Goal: Task Accomplishment & Management: Use online tool/utility

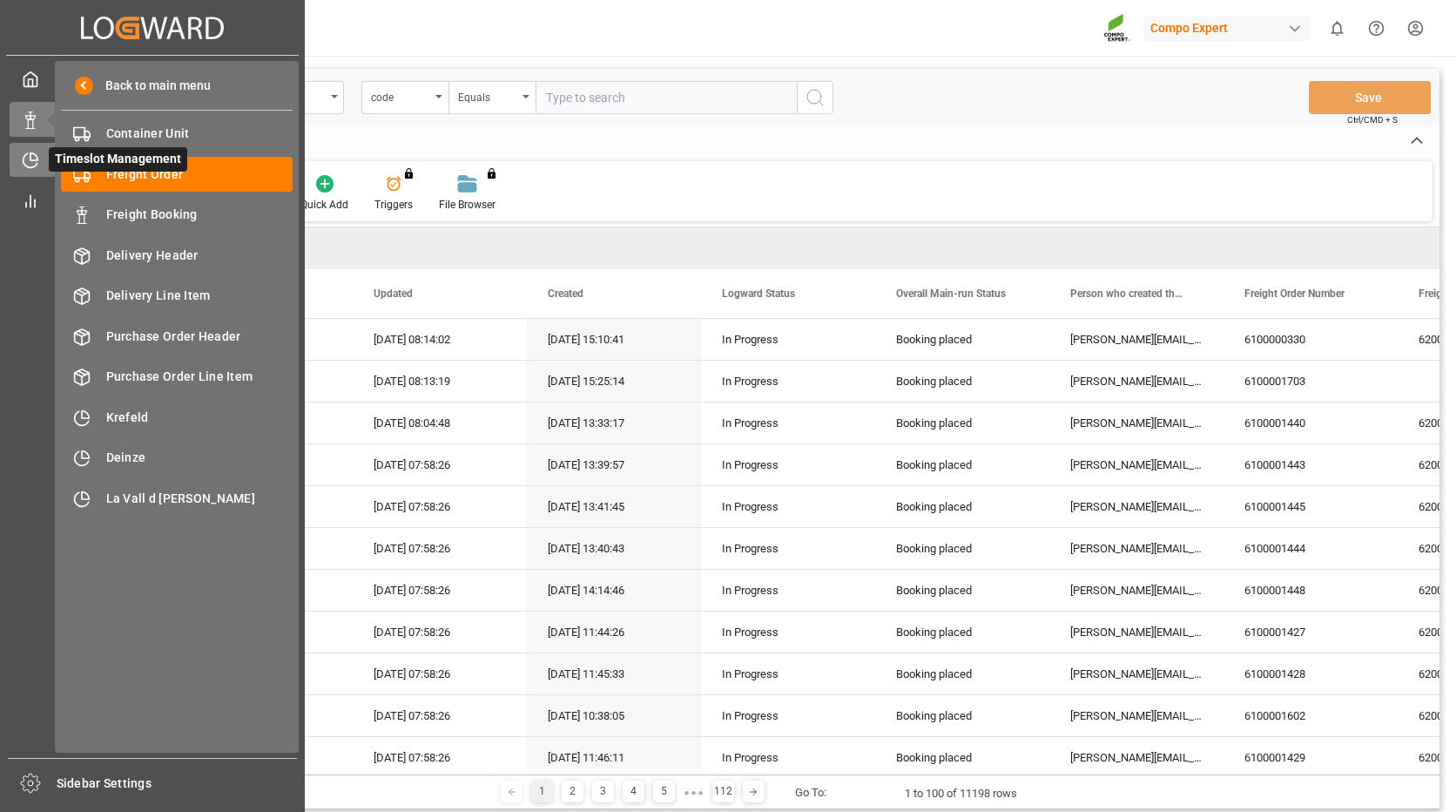
click at [38, 157] on icon at bounding box center [31, 160] width 18 height 18
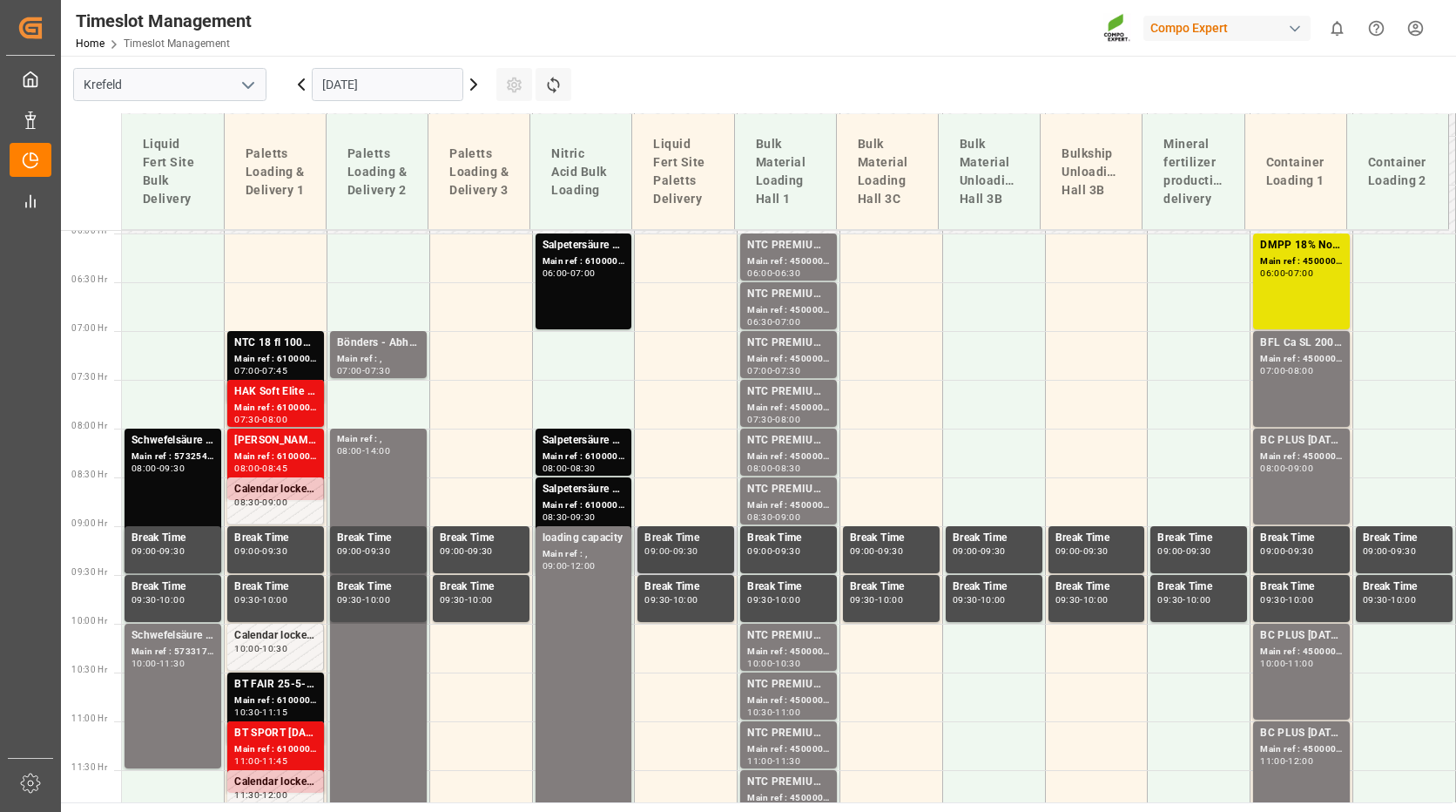
scroll to position [291, 0]
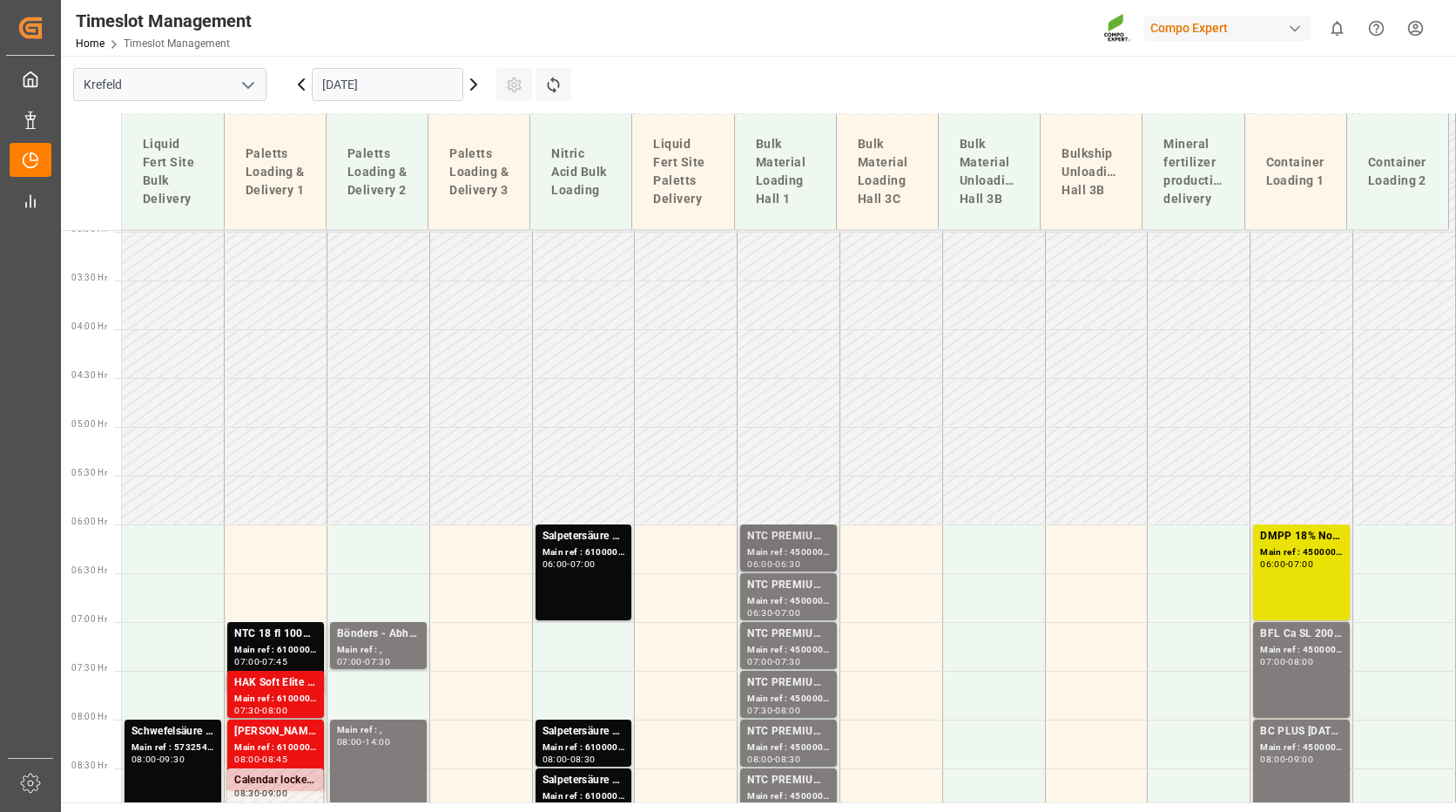
click at [791, 536] on div "NTC PREMIUM [DATE]+3+TE BULK" at bounding box center [789, 536] width 83 height 18
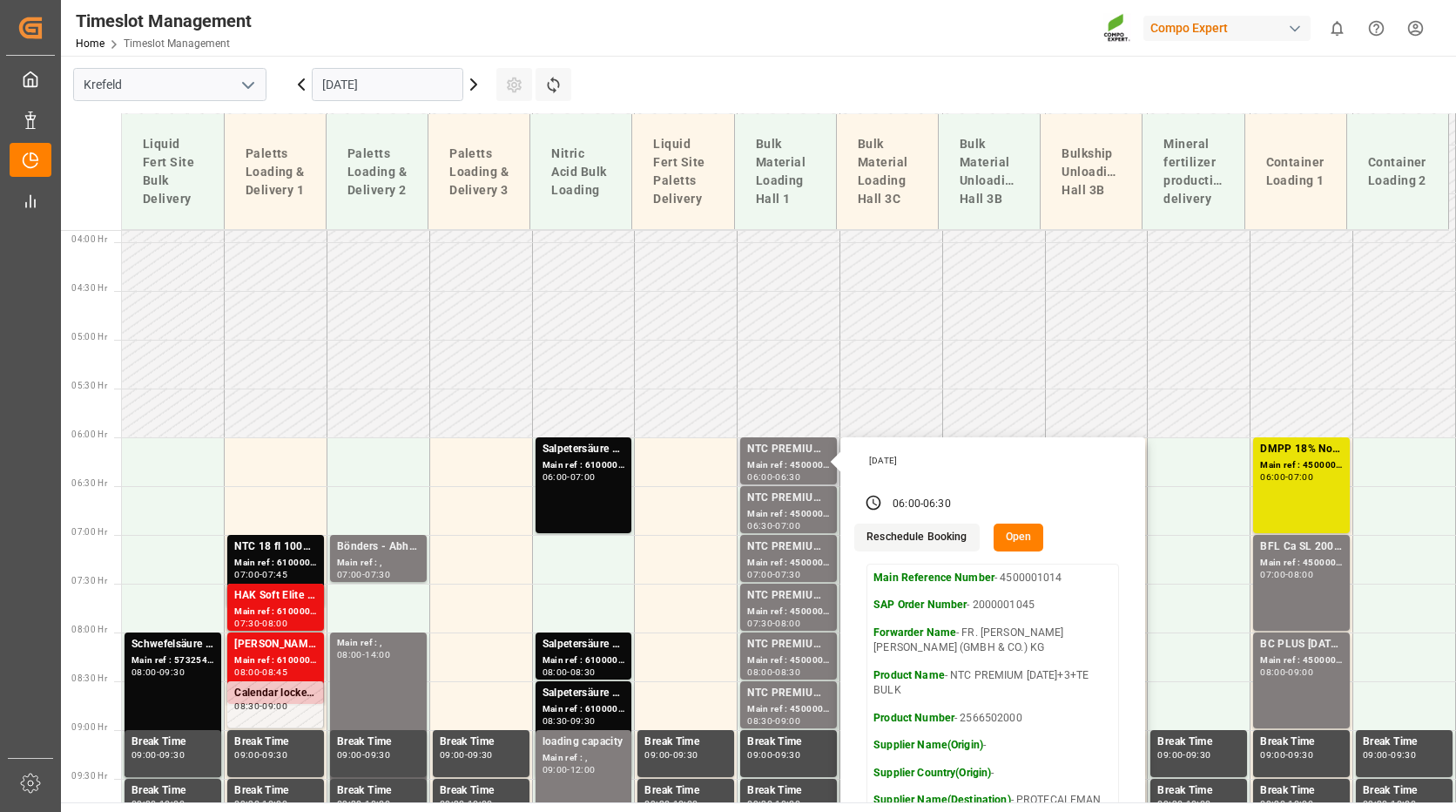
scroll to position [552, 0]
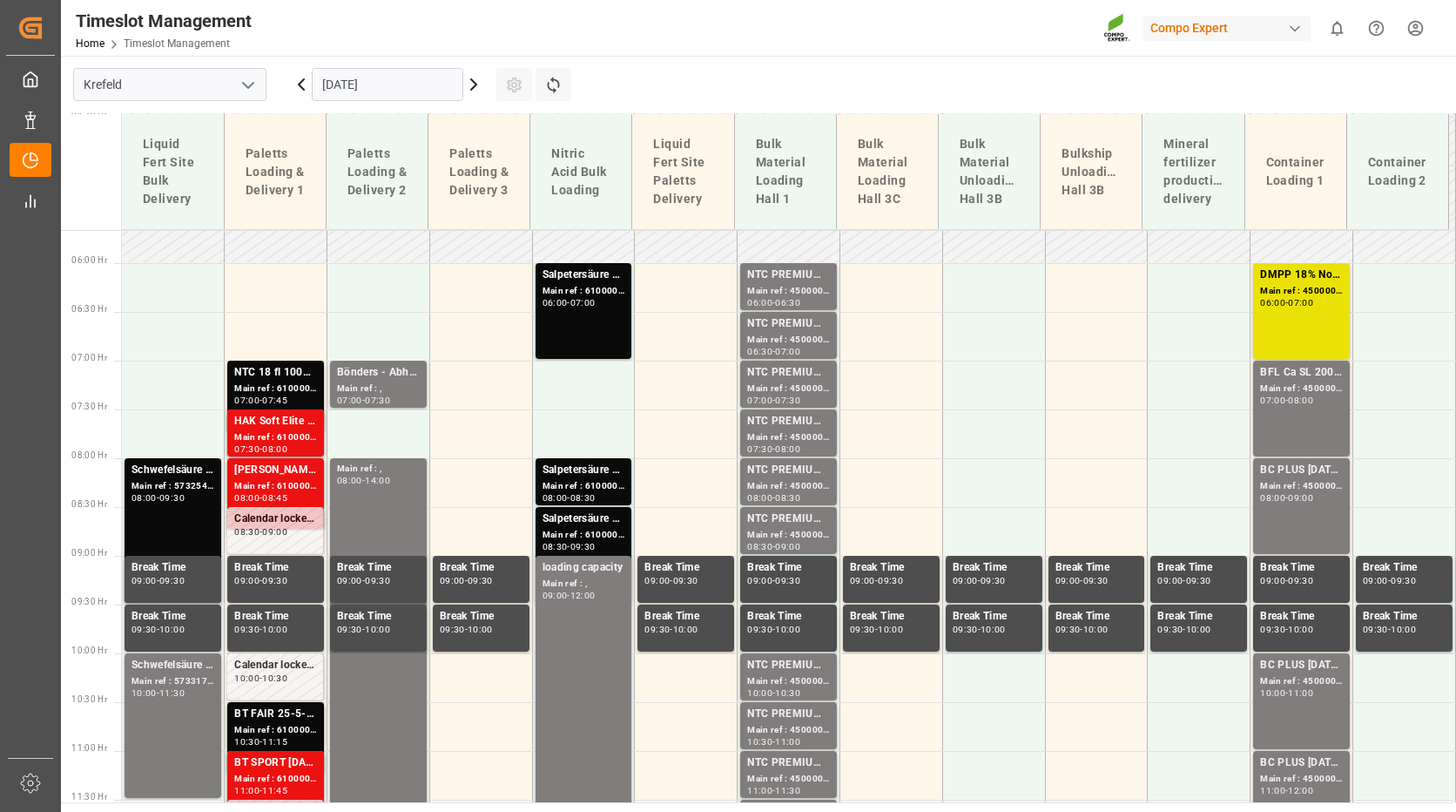
click at [478, 80] on icon at bounding box center [474, 84] width 21 height 21
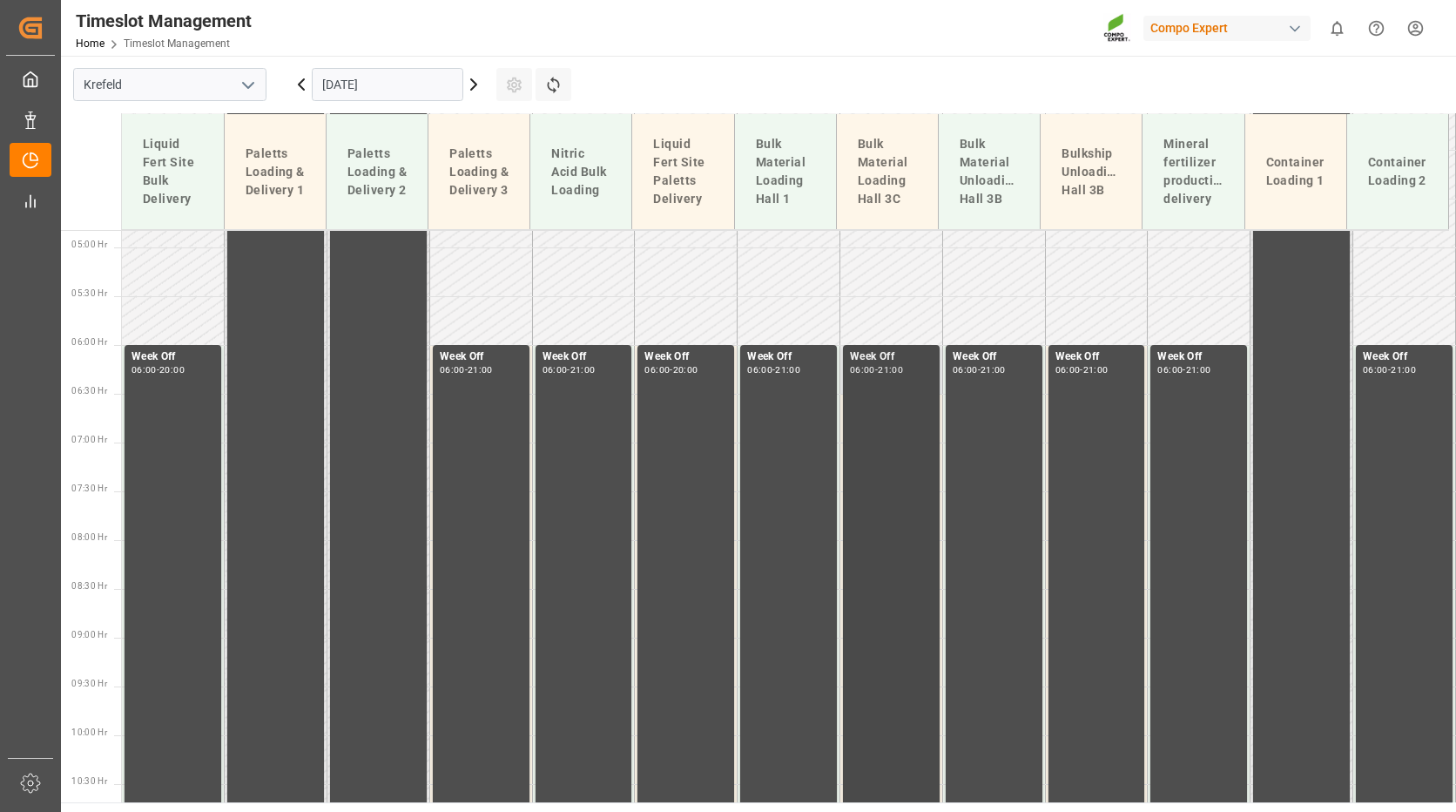
scroll to position [465, 0]
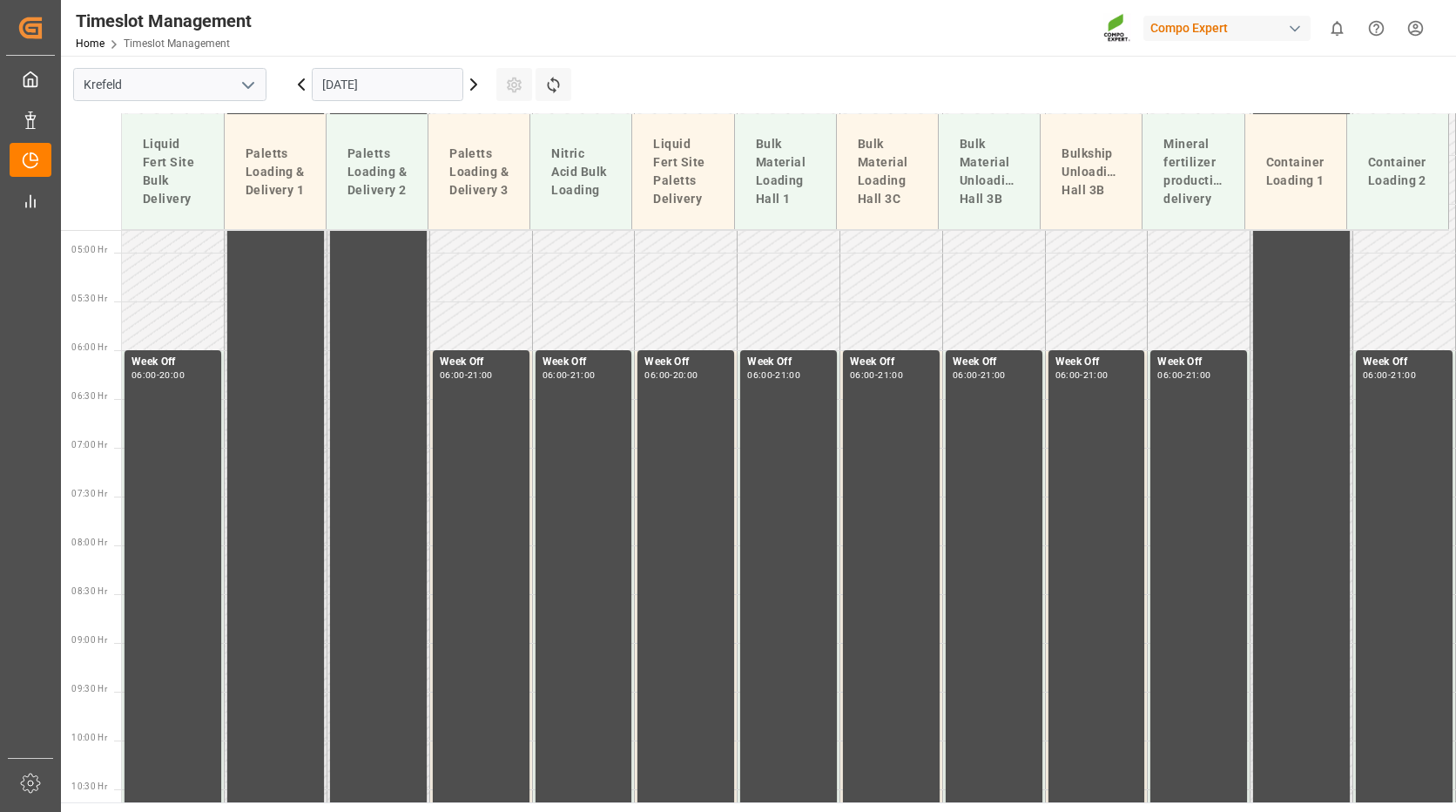
click at [475, 80] on icon at bounding box center [474, 84] width 21 height 21
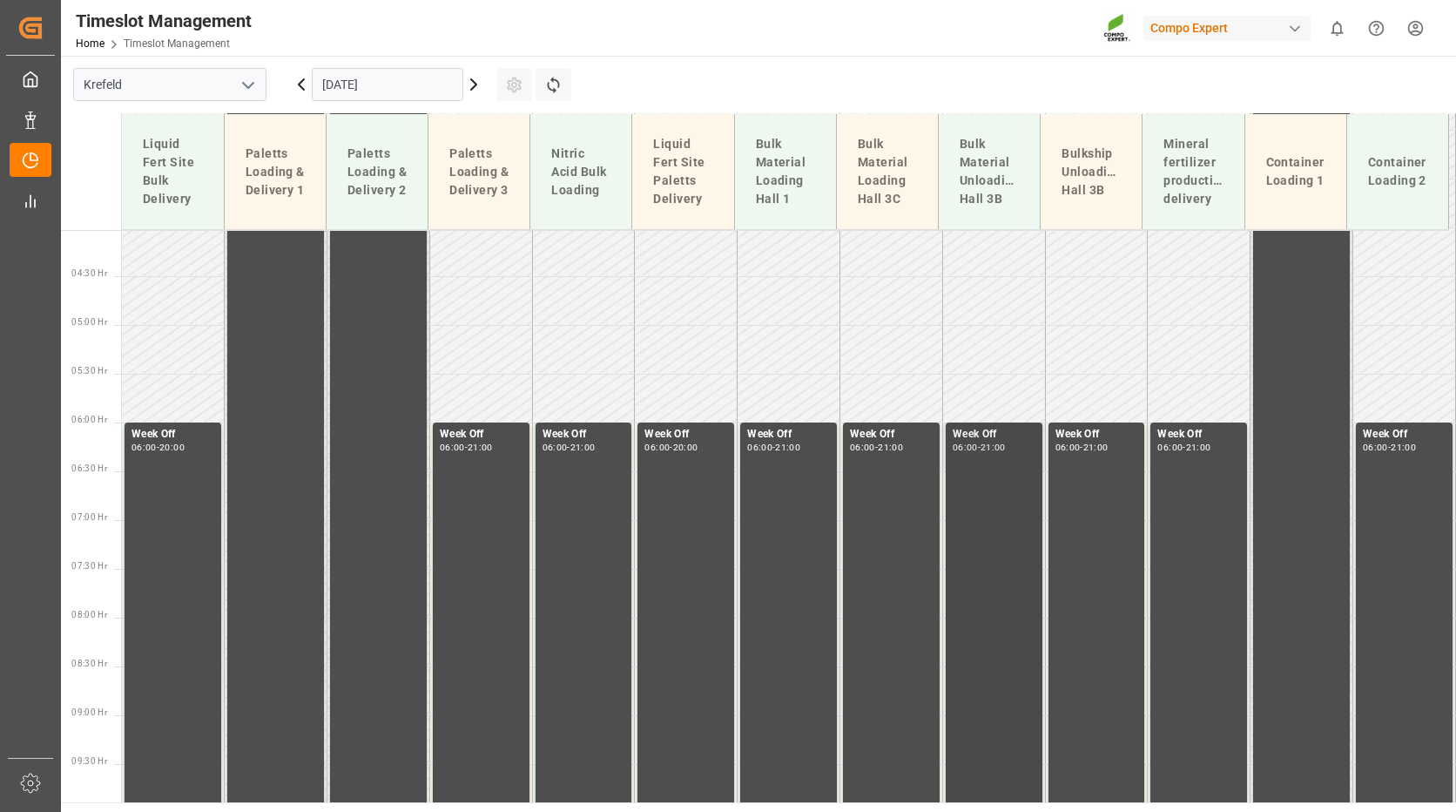
scroll to position [378, 0]
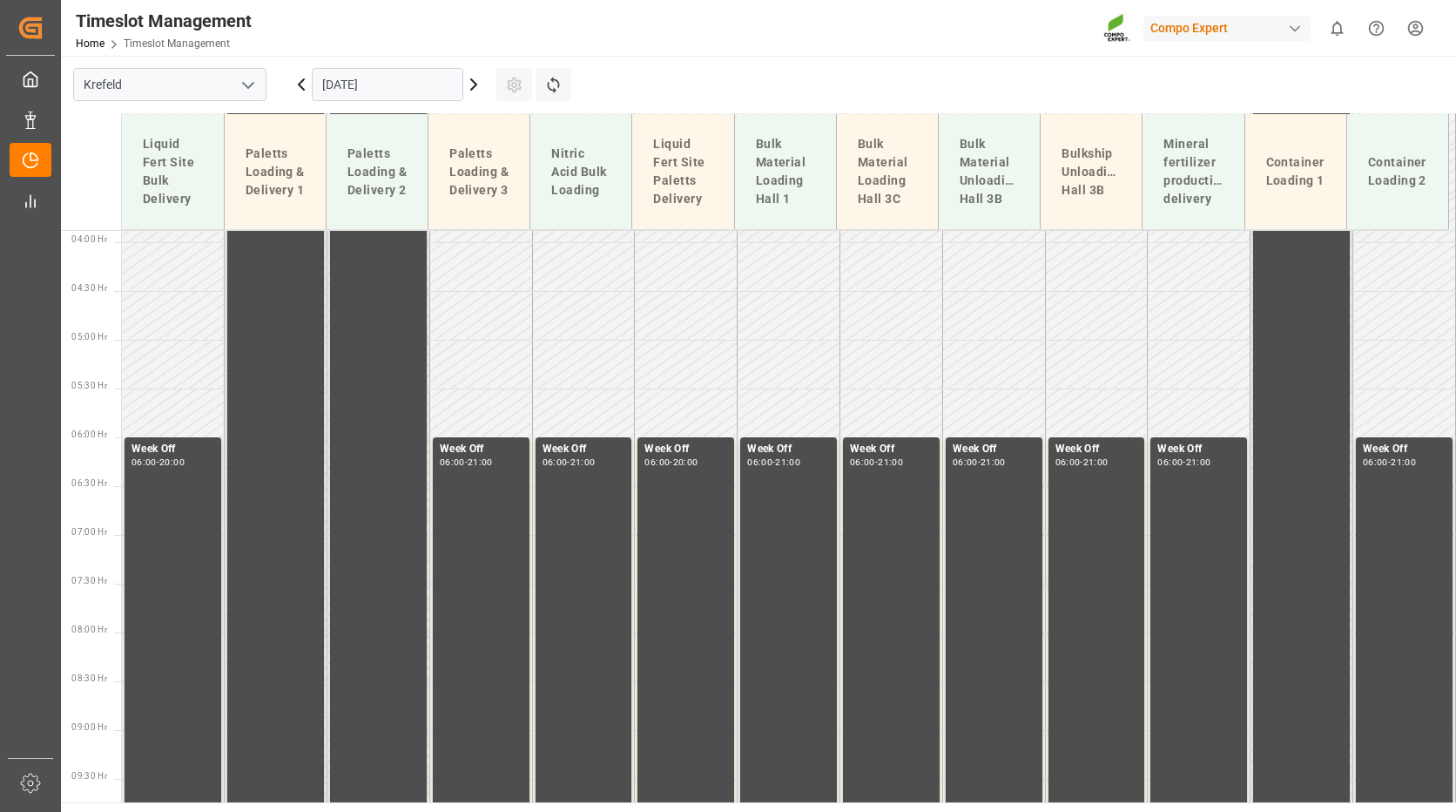
click at [473, 85] on icon at bounding box center [474, 84] width 21 height 21
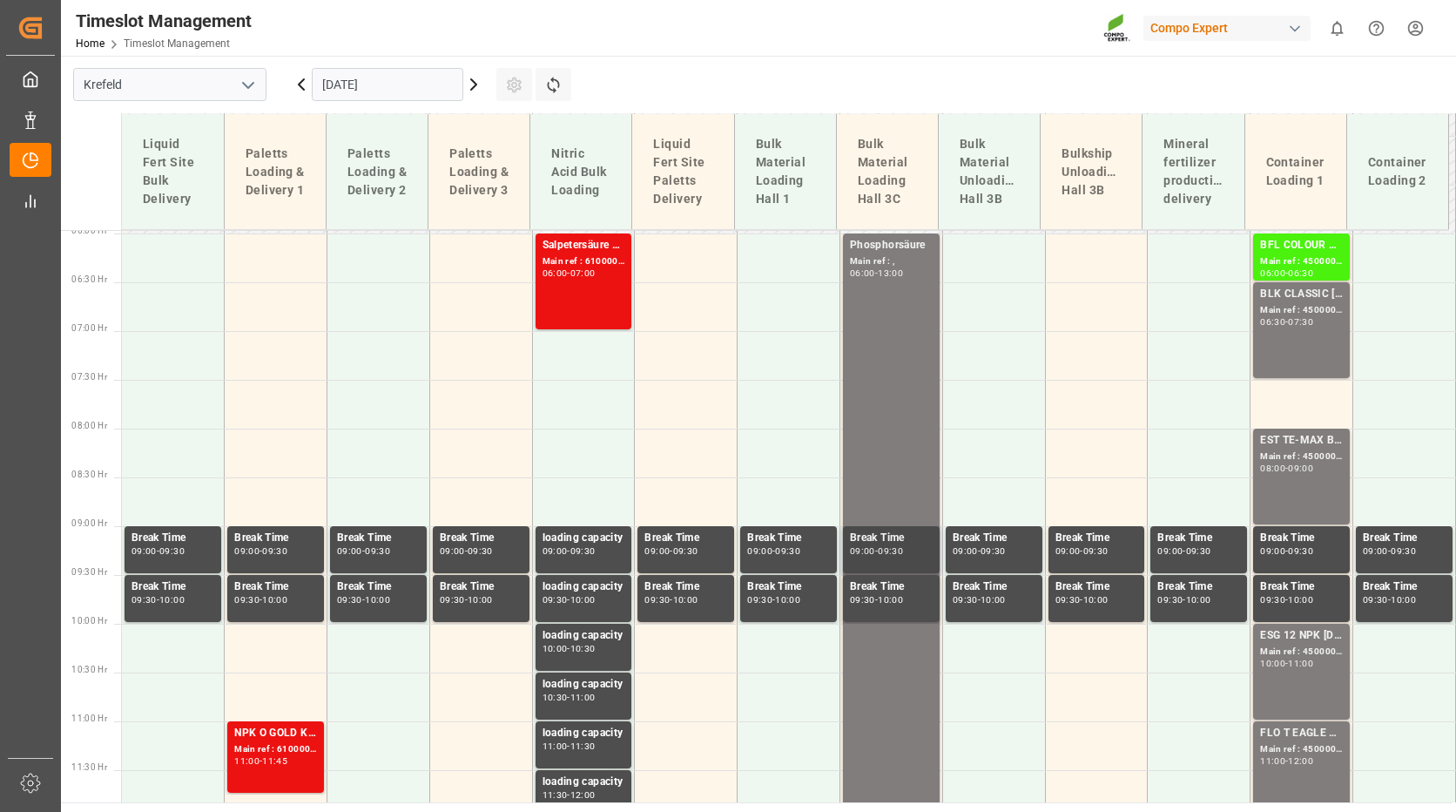
scroll to position [465, 0]
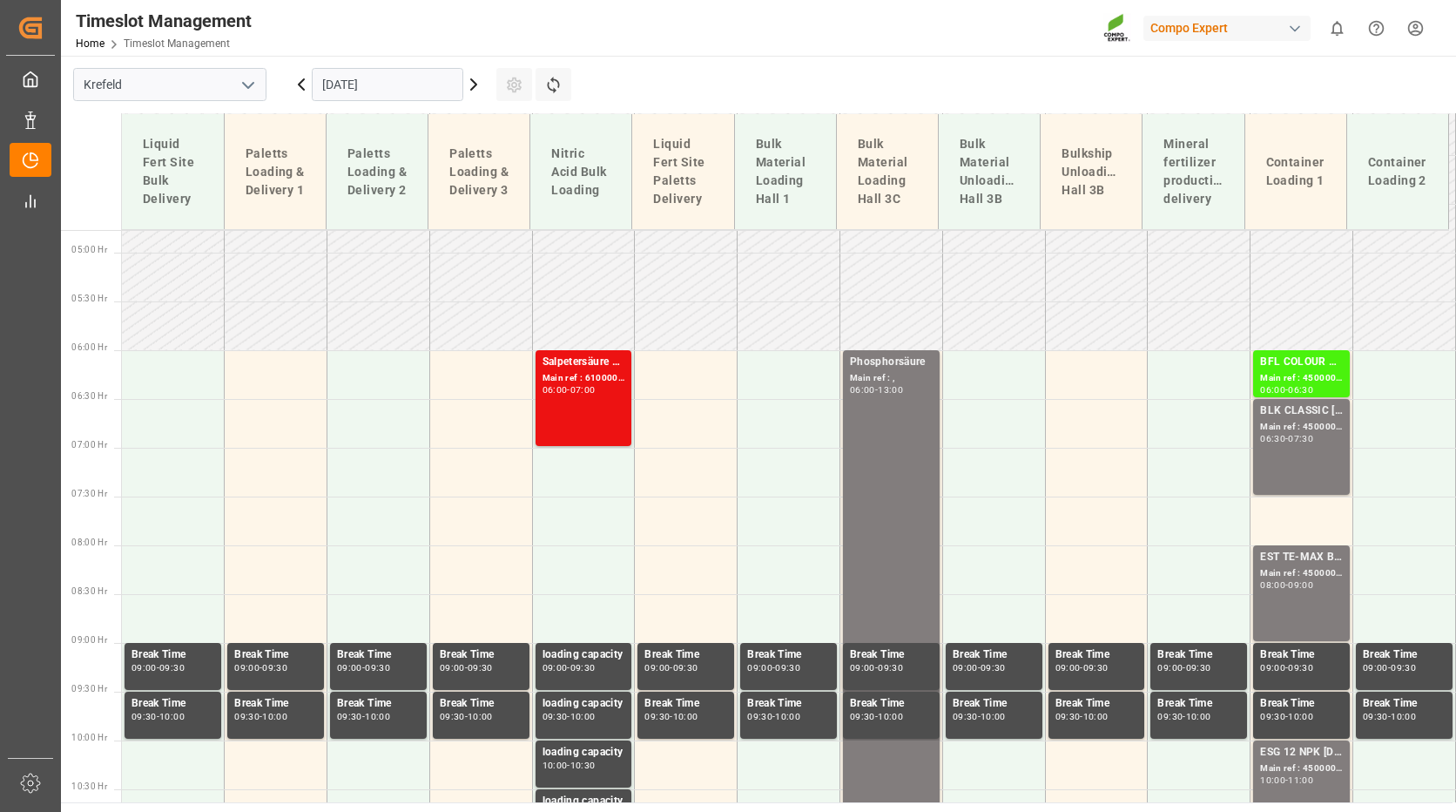
click at [475, 85] on icon at bounding box center [474, 84] width 21 height 21
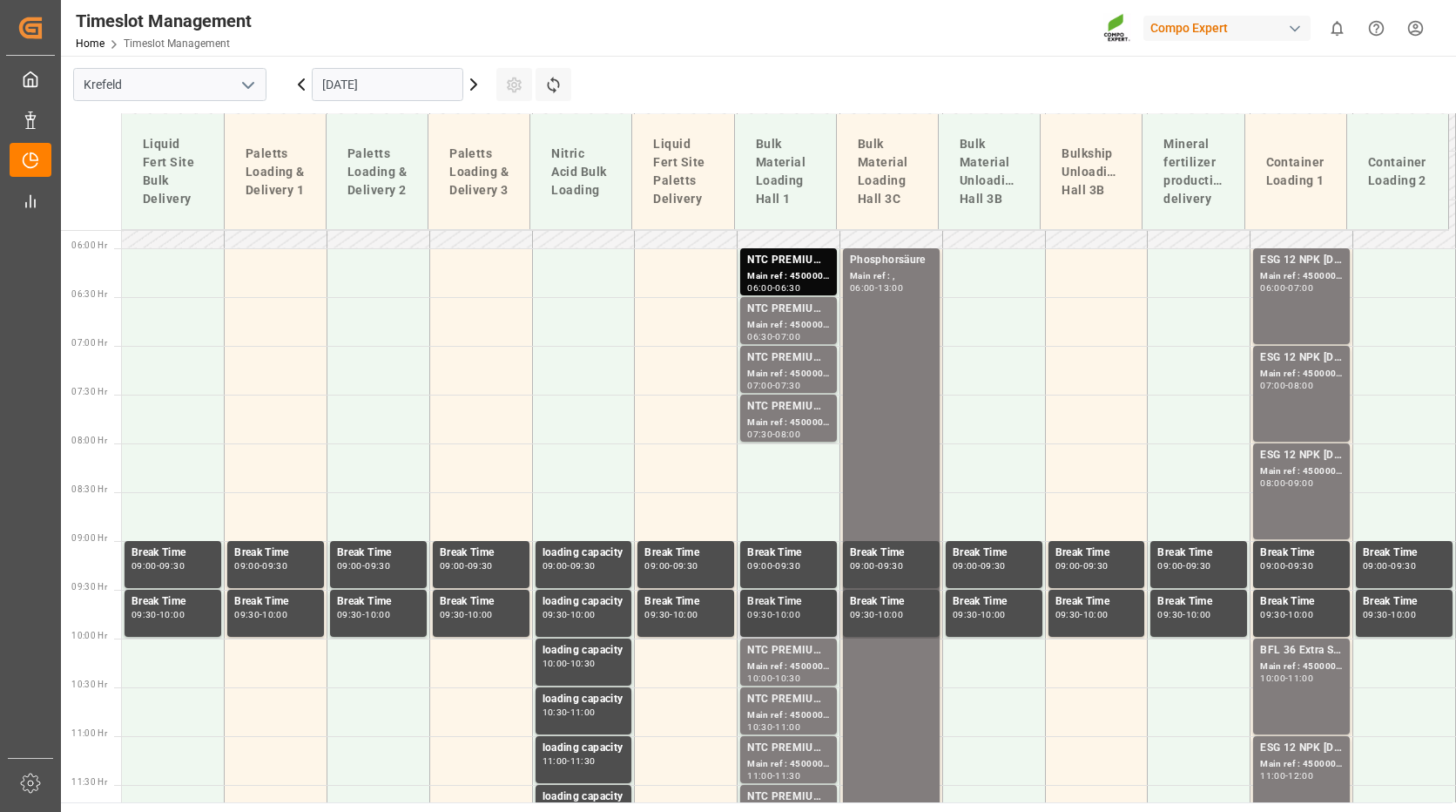
scroll to position [552, 0]
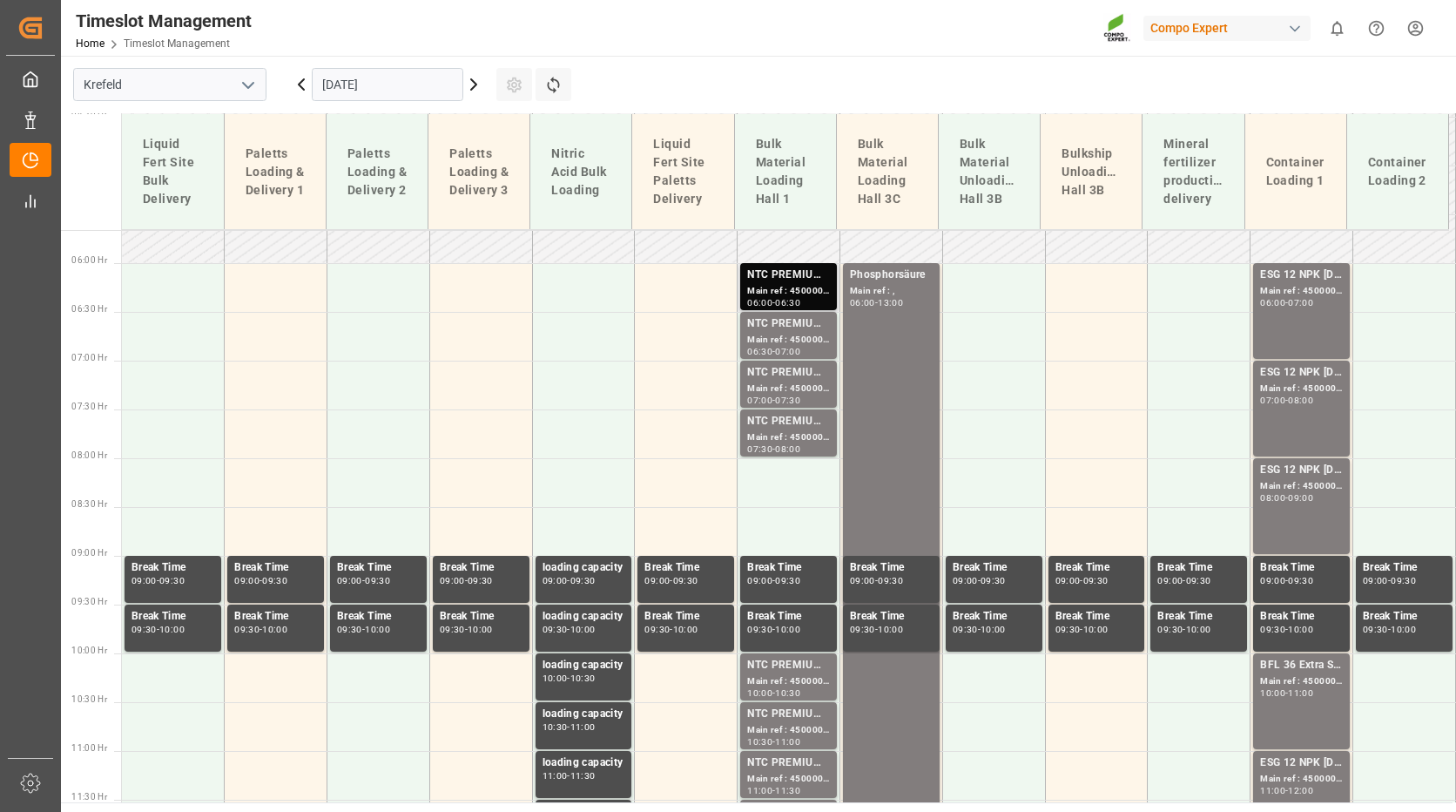
click at [787, 287] on div "Main ref : 4500000319, 2000000077" at bounding box center [789, 290] width 83 height 15
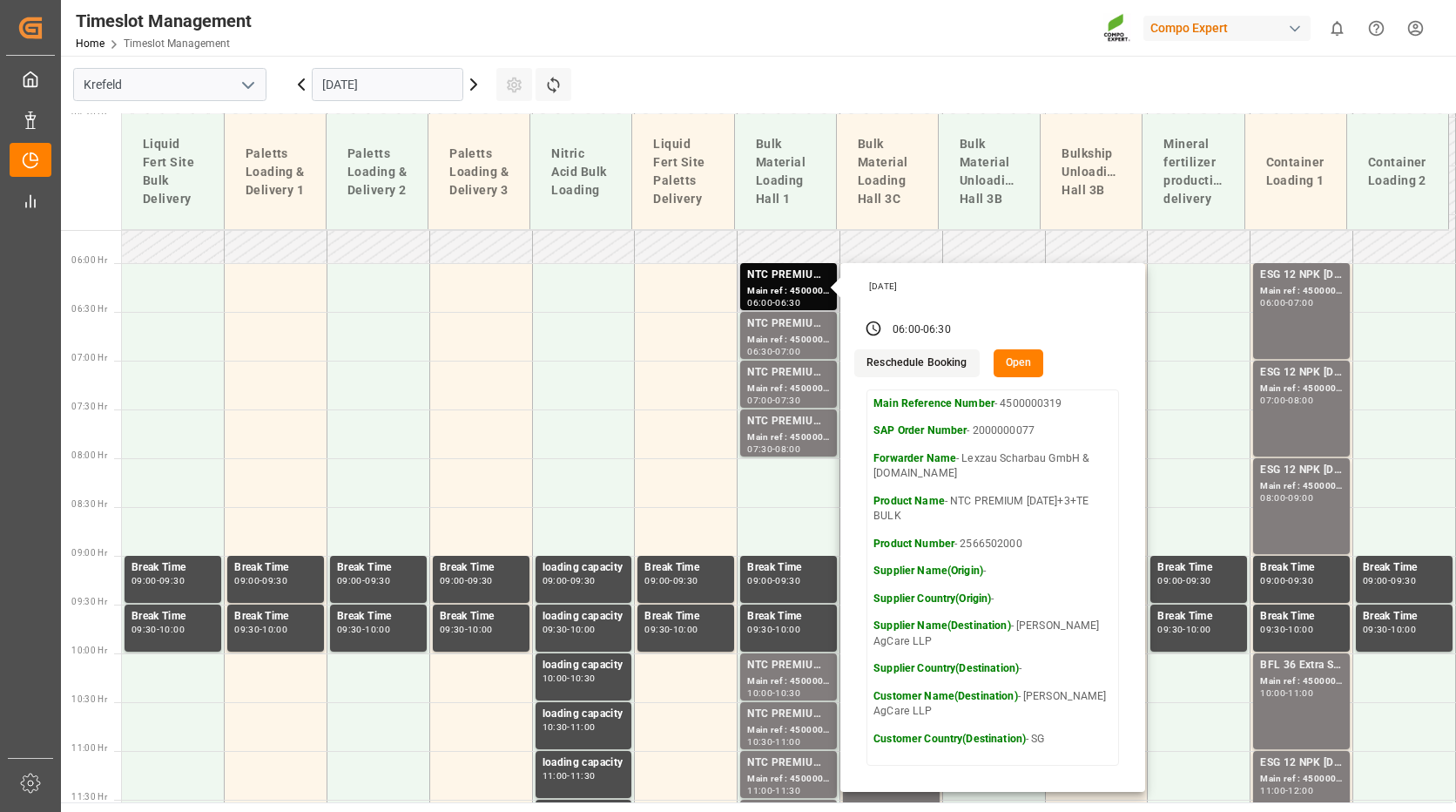
copy p "2566502000"
drag, startPoint x: 961, startPoint y: 547, endPoint x: 1017, endPoint y: 548, distance: 56.0
click at [1017, 548] on p "Product Number - 2566502000" at bounding box center [992, 544] width 238 height 16
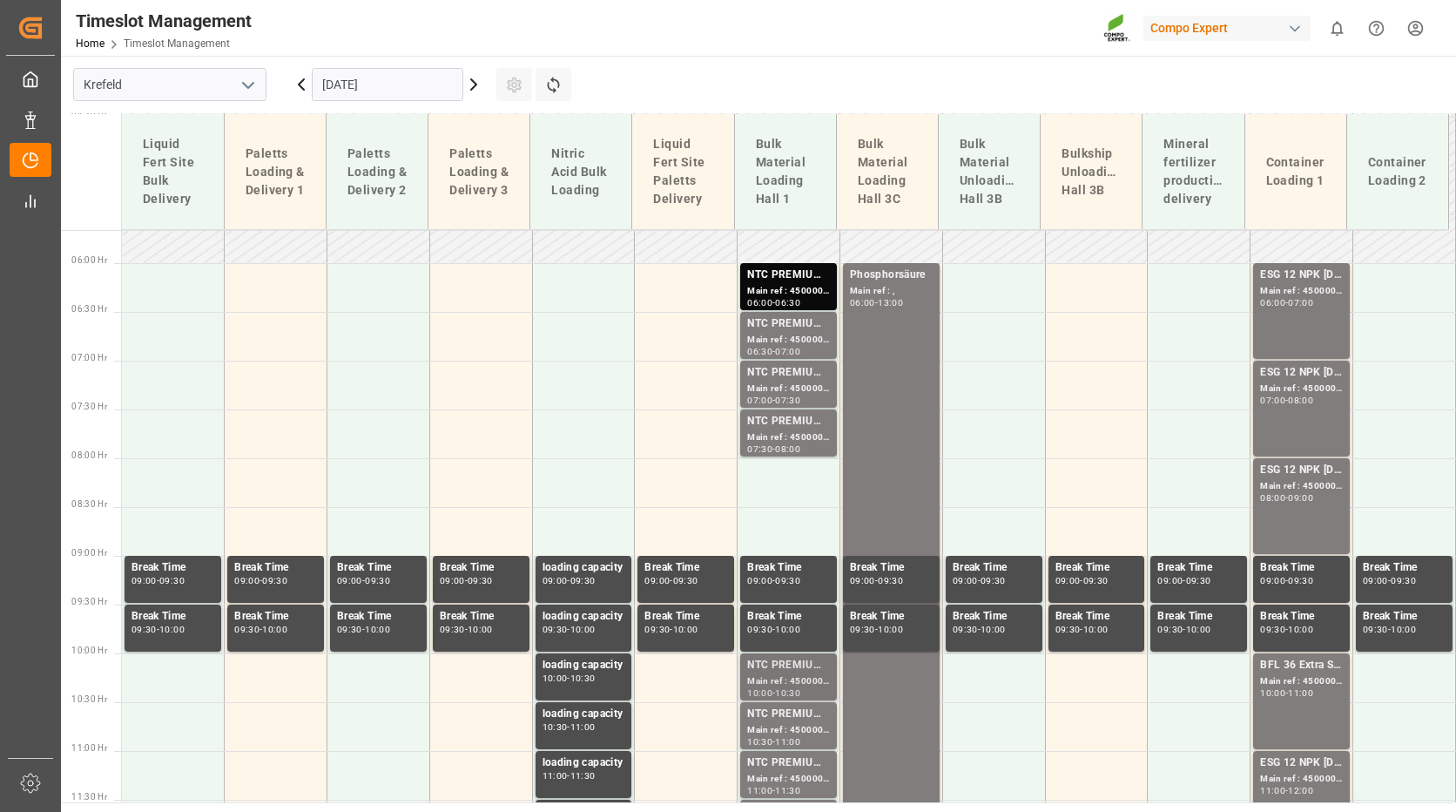
click at [787, 607] on div "Main ref : 4500000323, 2000000077" at bounding box center [789, 681] width 83 height 15
click at [411, 82] on input "[DATE]" at bounding box center [388, 85] width 152 height 33
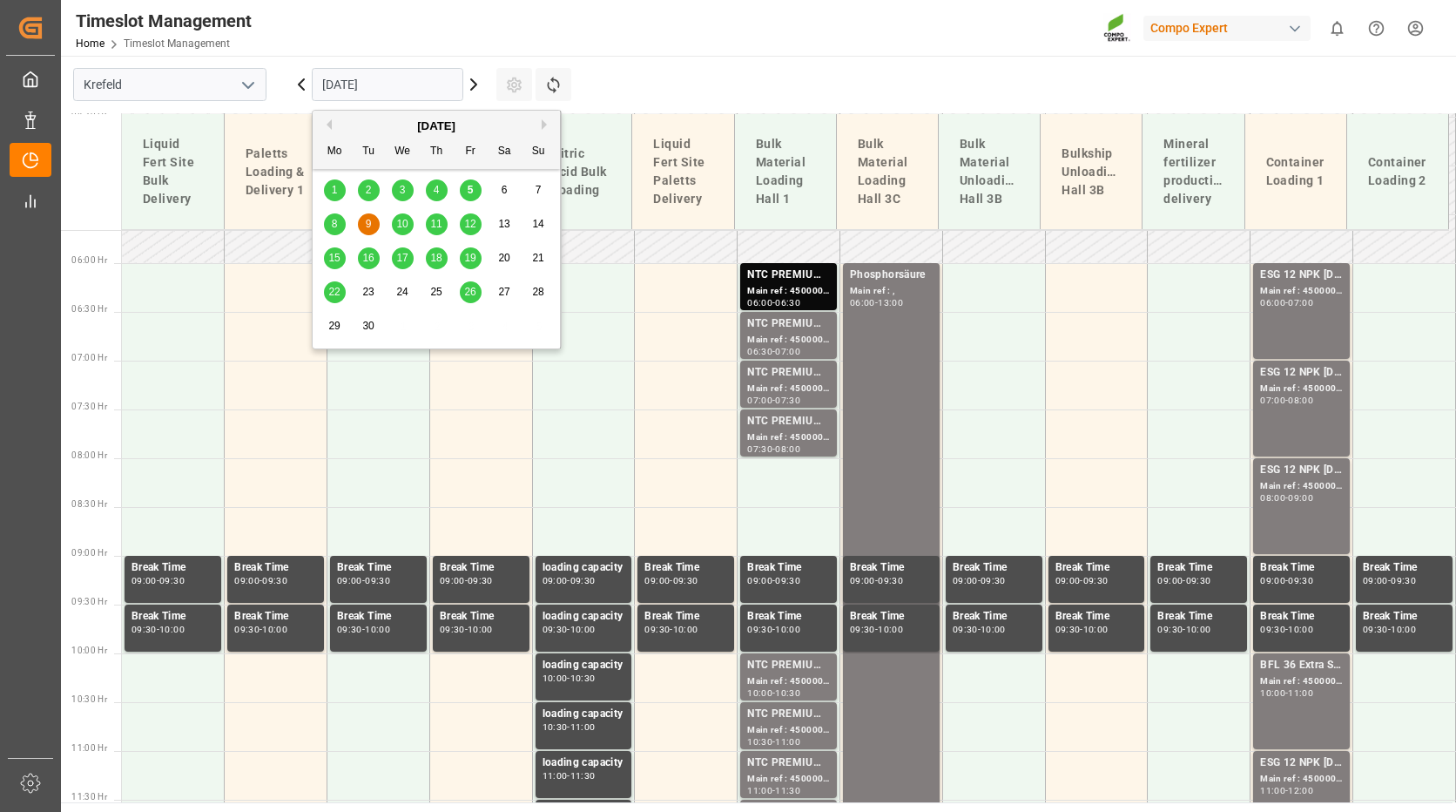
click at [411, 216] on div "10" at bounding box center [403, 224] width 22 height 21
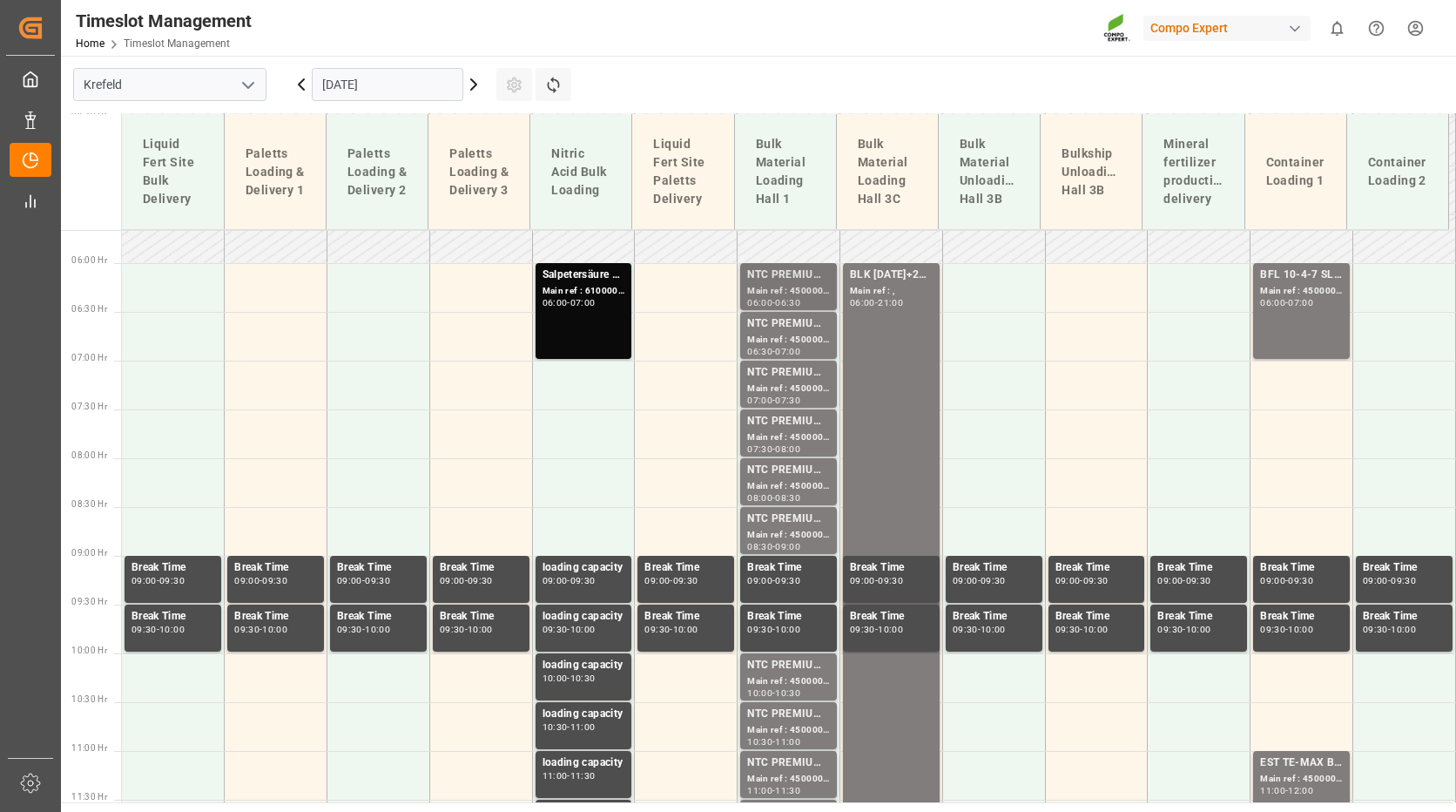
click at [805, 286] on div "Main ref : 4500000373, 2000000279;" at bounding box center [789, 290] width 83 height 15
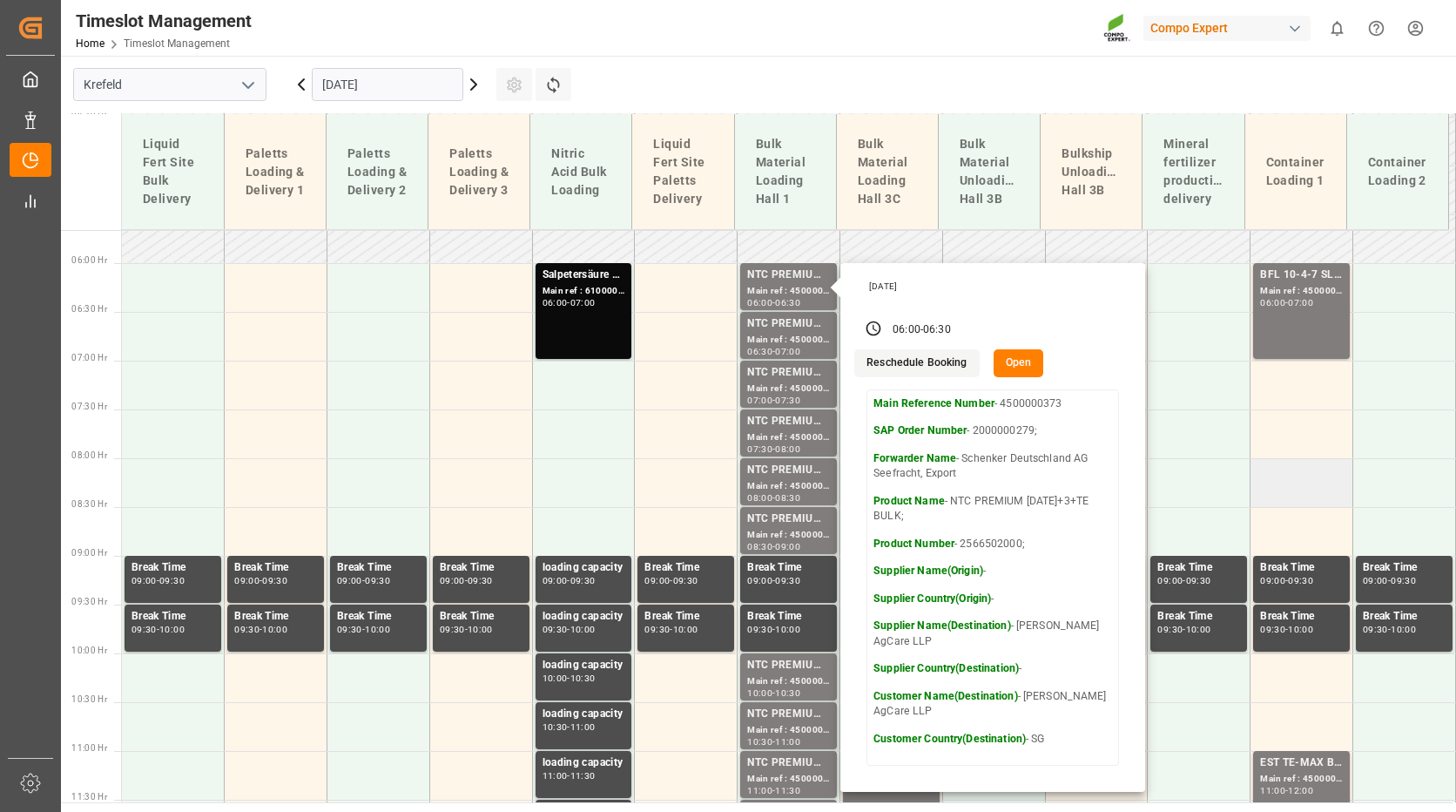
scroll to position [813, 0]
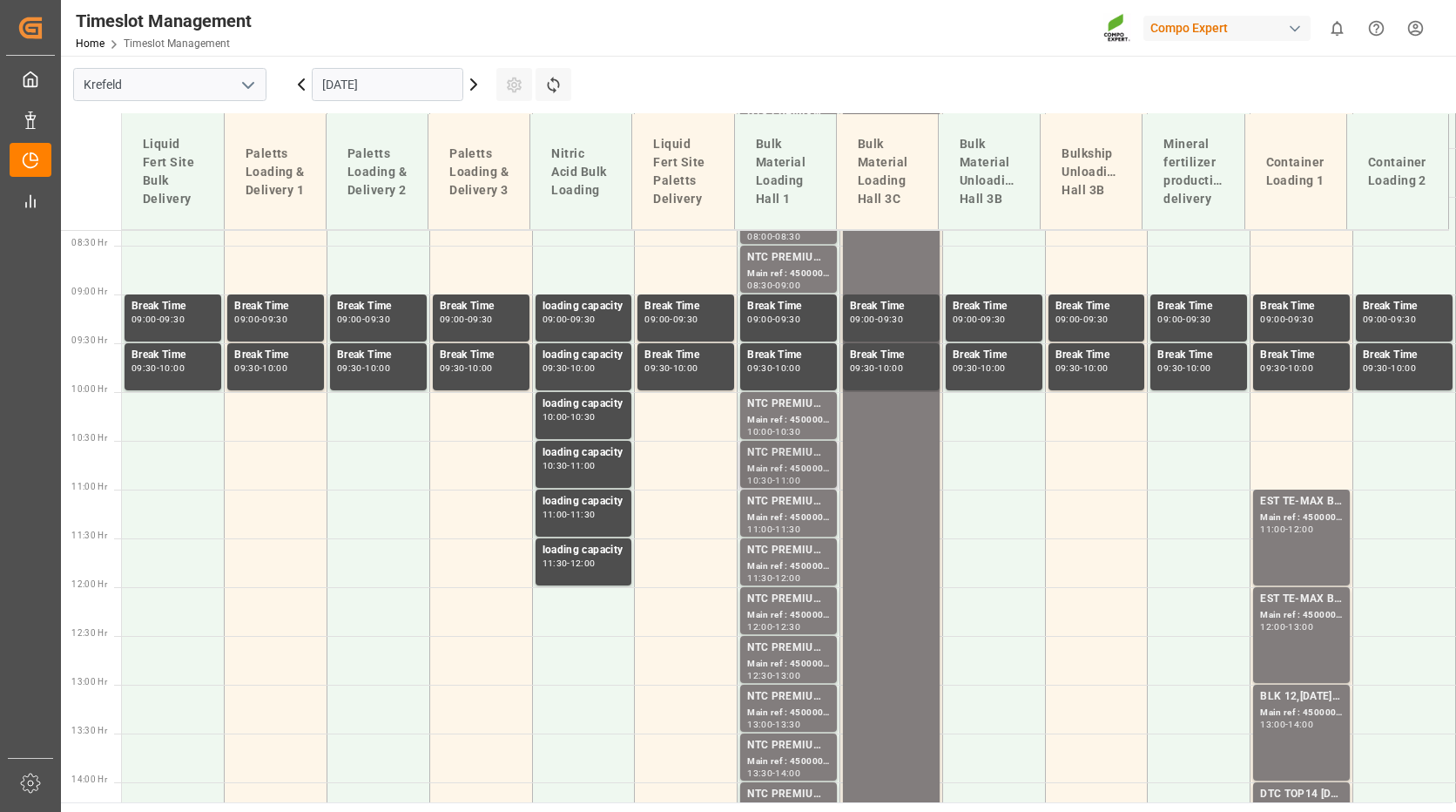
click at [800, 478] on div "11:00" at bounding box center [788, 480] width 26 height 8
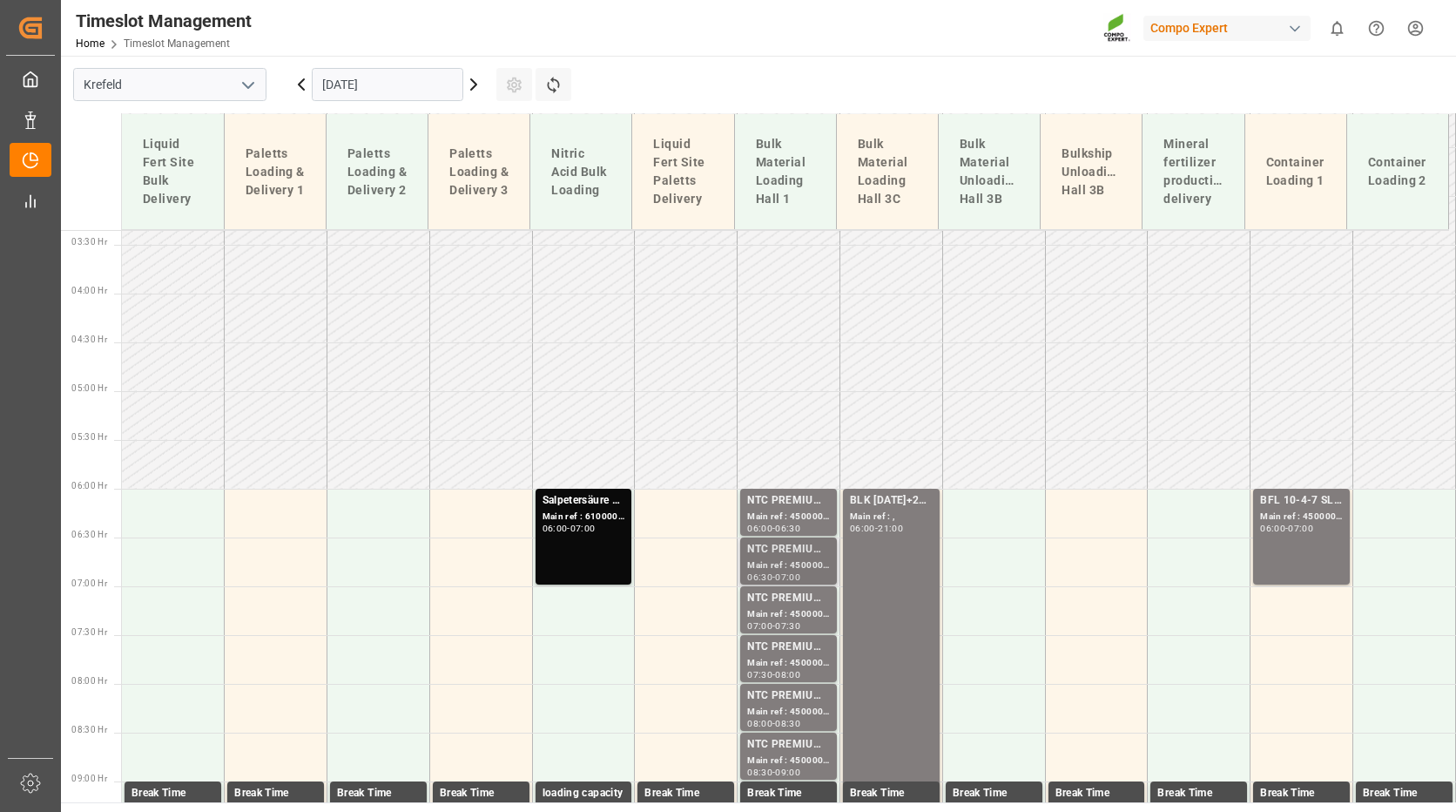
scroll to position [117, 0]
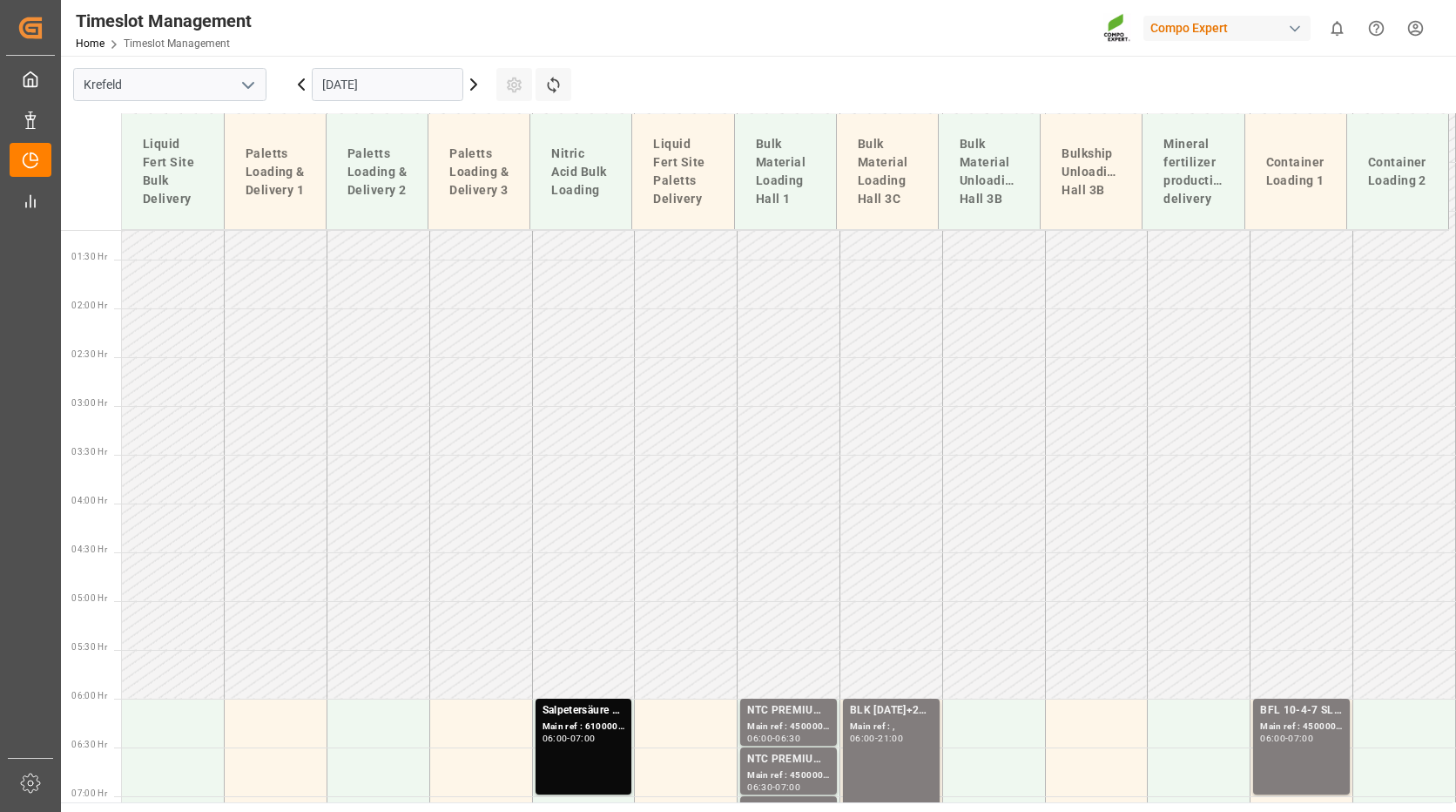
click at [414, 79] on input "[DATE]" at bounding box center [388, 85] width 152 height 33
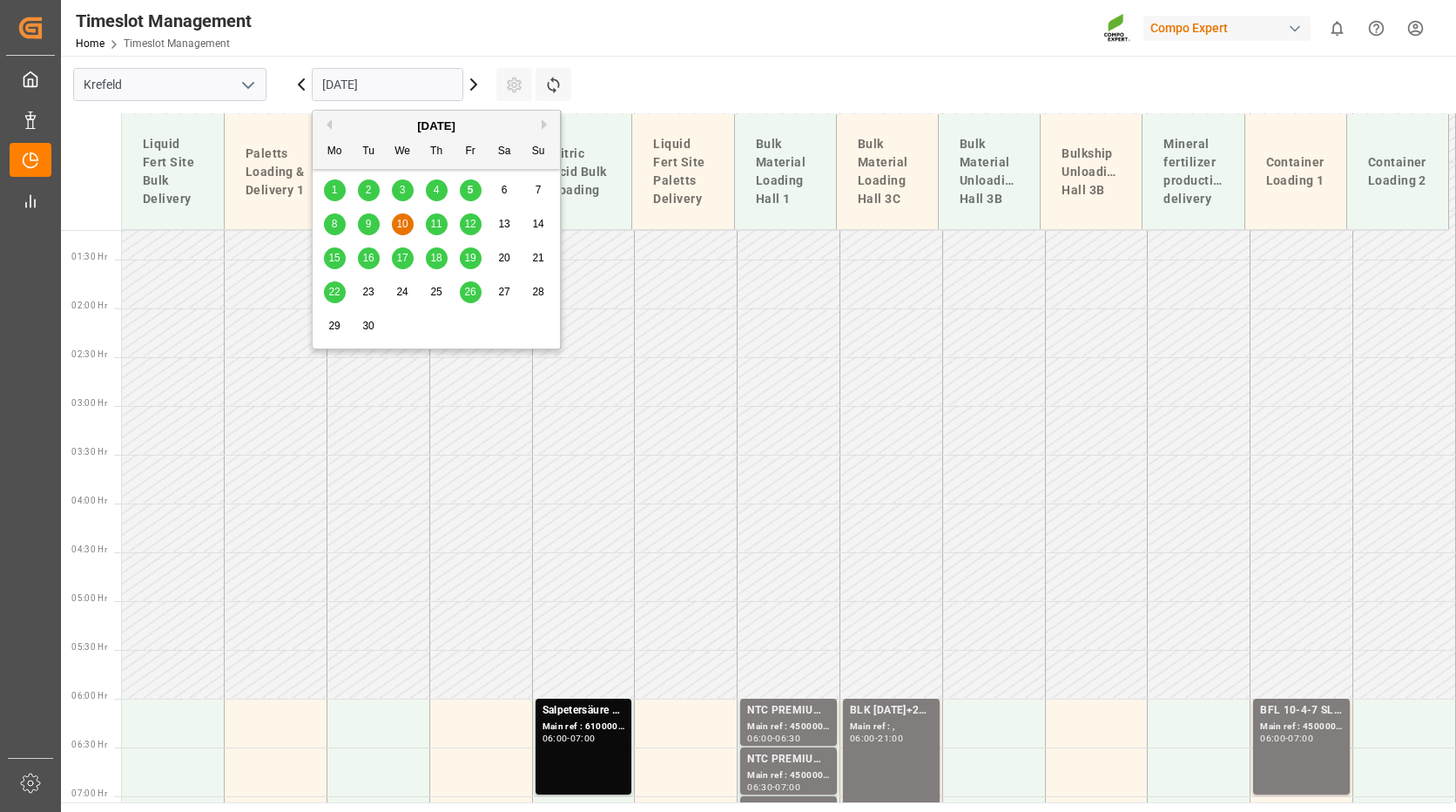
click at [444, 225] on div "11" at bounding box center [437, 224] width 22 height 21
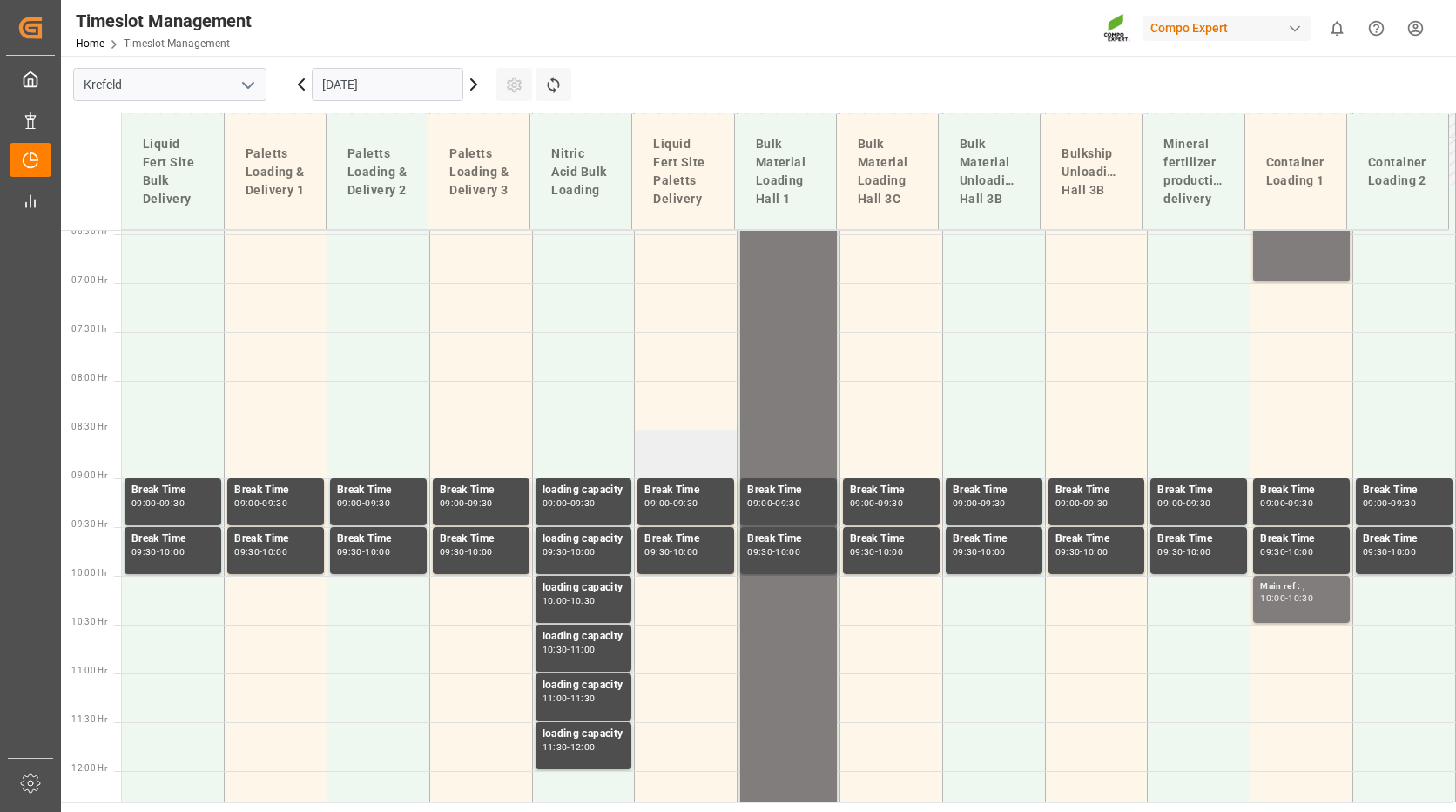
scroll to position [465, 0]
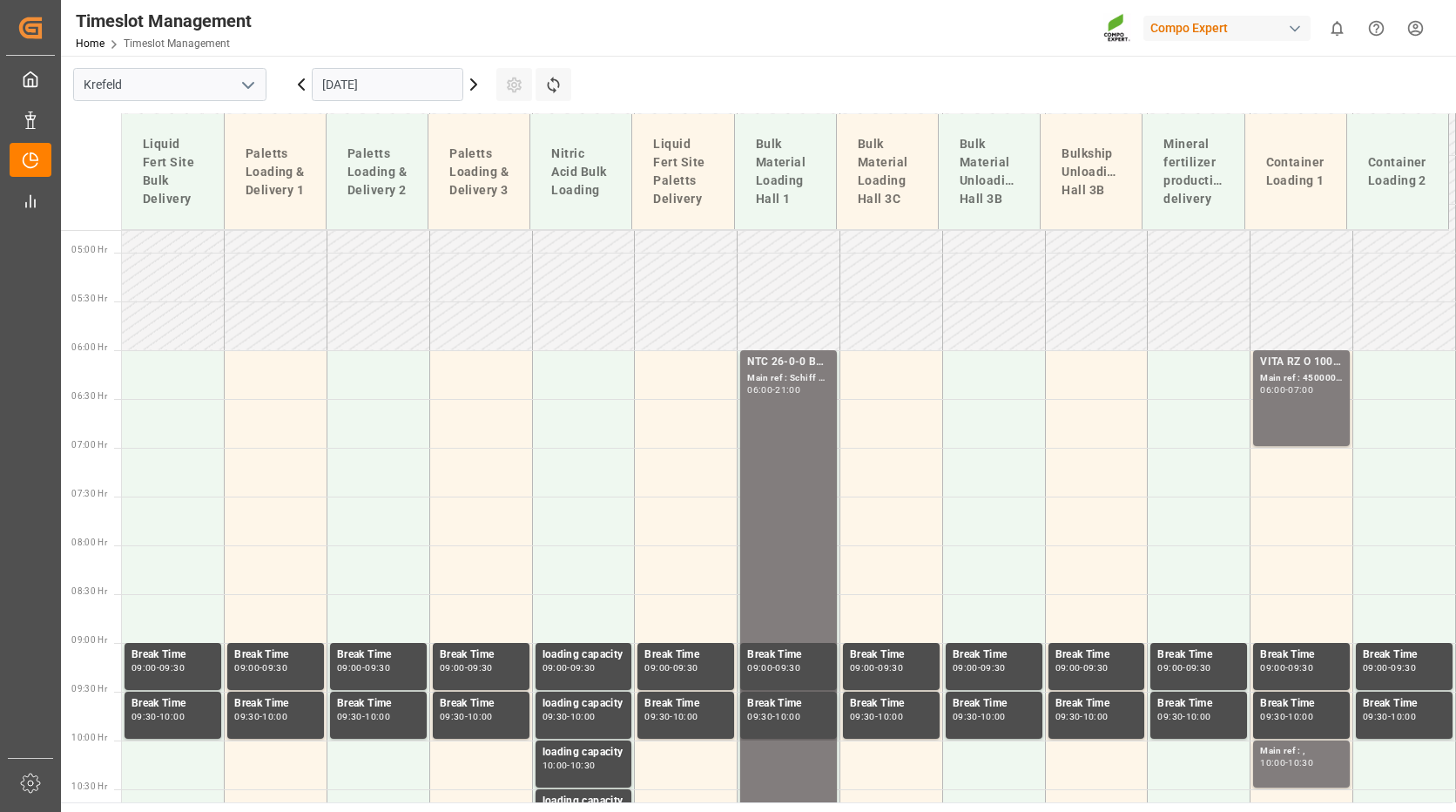
click at [398, 86] on input "[DATE]" at bounding box center [388, 85] width 152 height 33
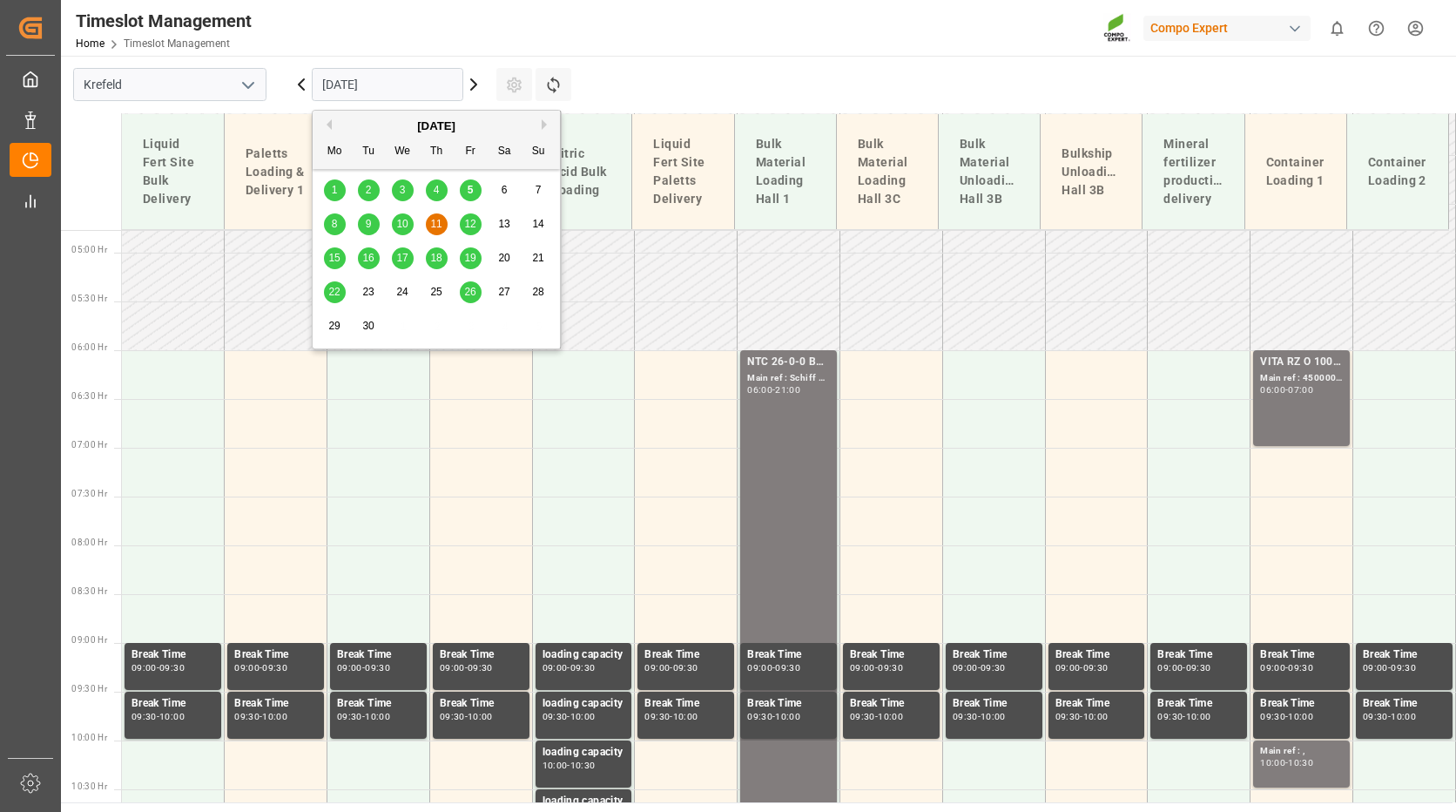
click at [480, 223] on div "12" at bounding box center [471, 224] width 22 height 21
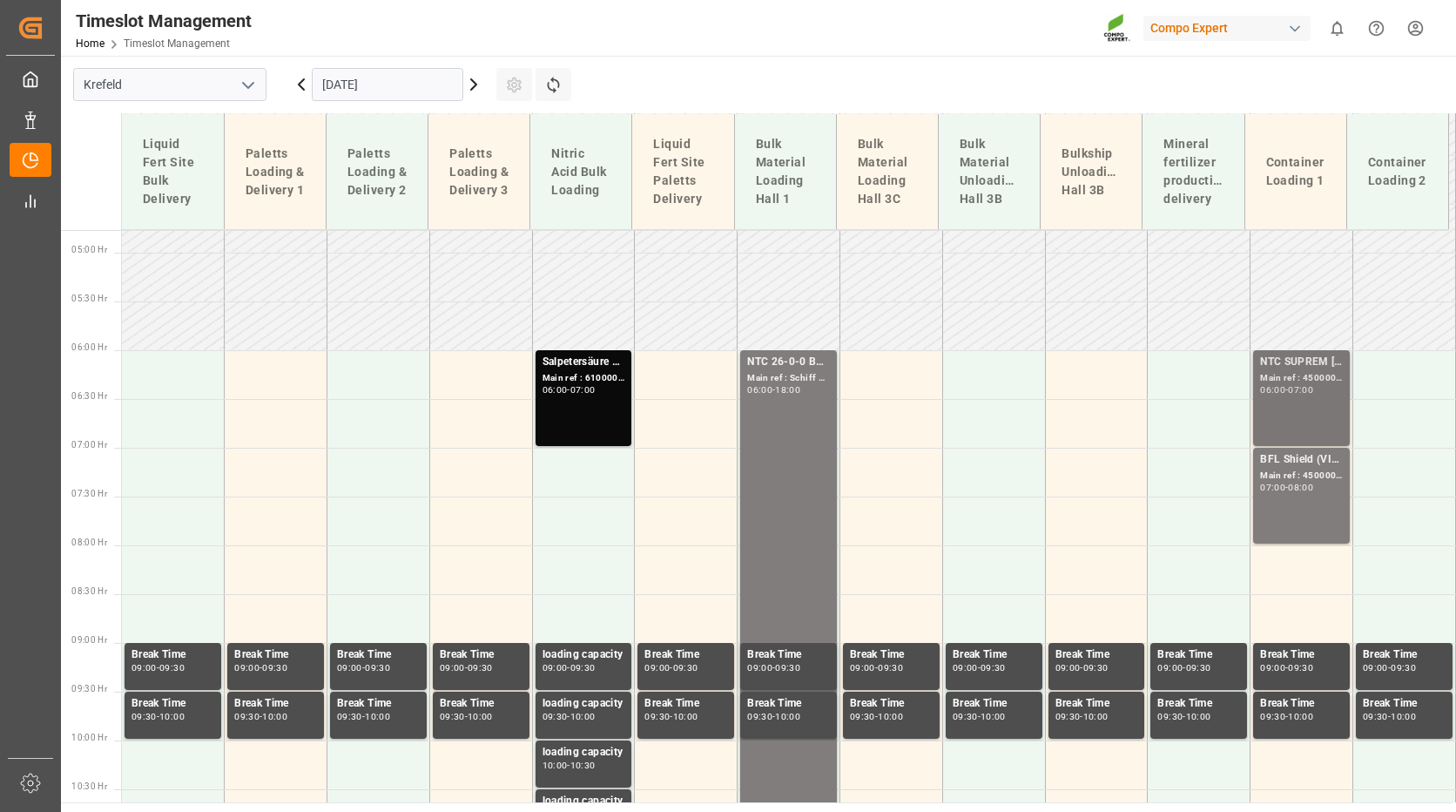
click at [1131, 373] on div "Main ref : 4500001086, 2000001104;" at bounding box center [1301, 378] width 83 height 15
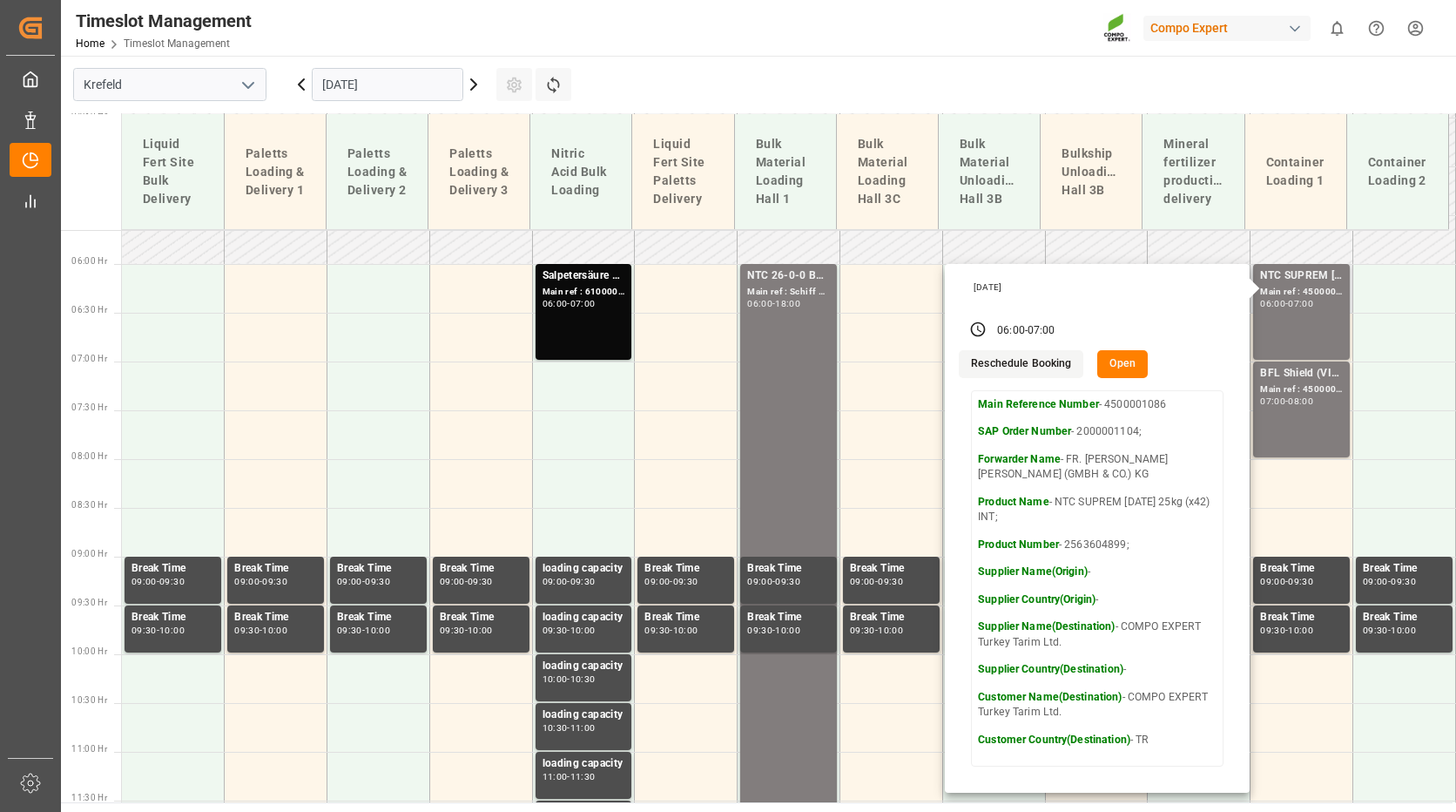
scroll to position [552, 0]
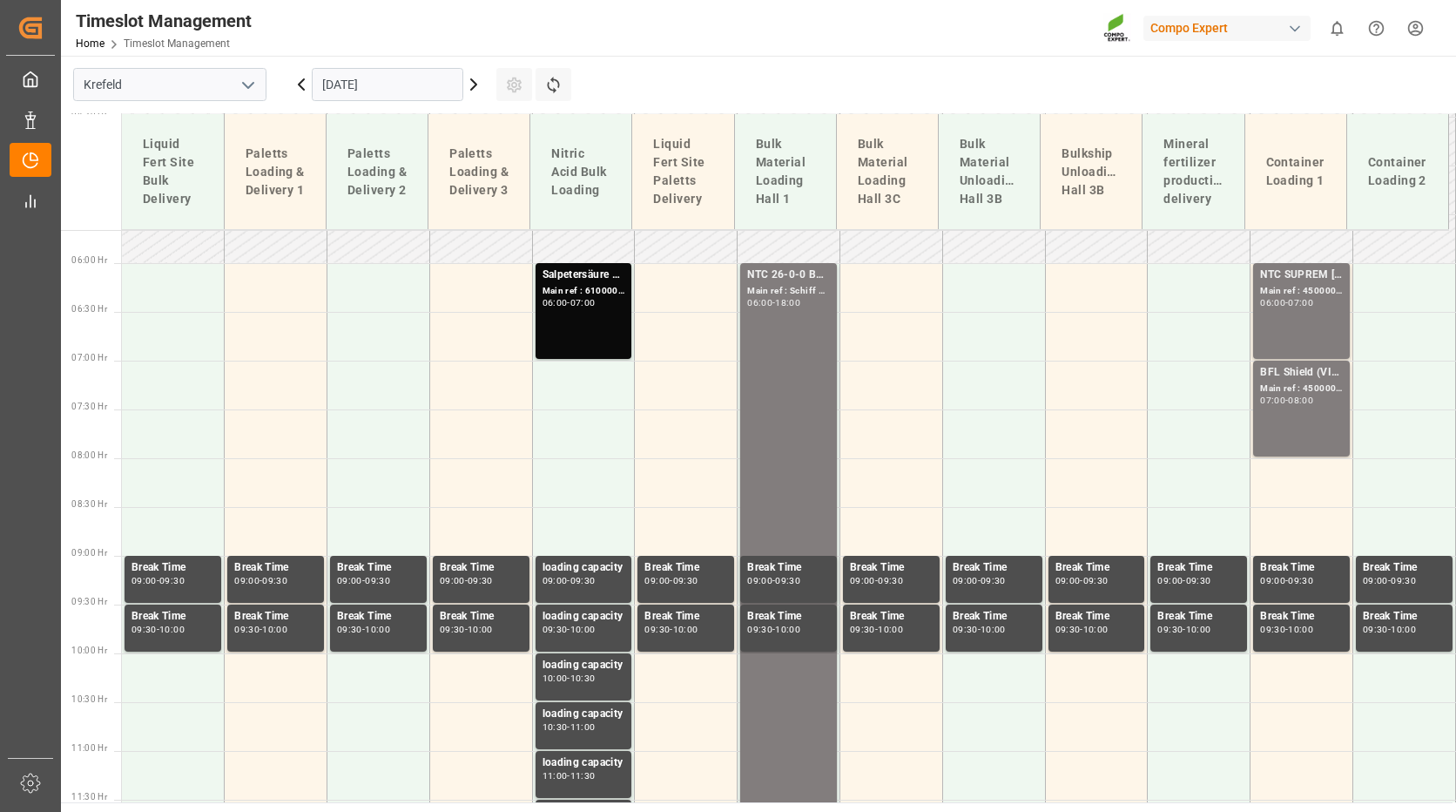
click at [430, 92] on input "[DATE]" at bounding box center [388, 85] width 152 height 33
